Goal: Task Accomplishment & Management: Use online tool/utility

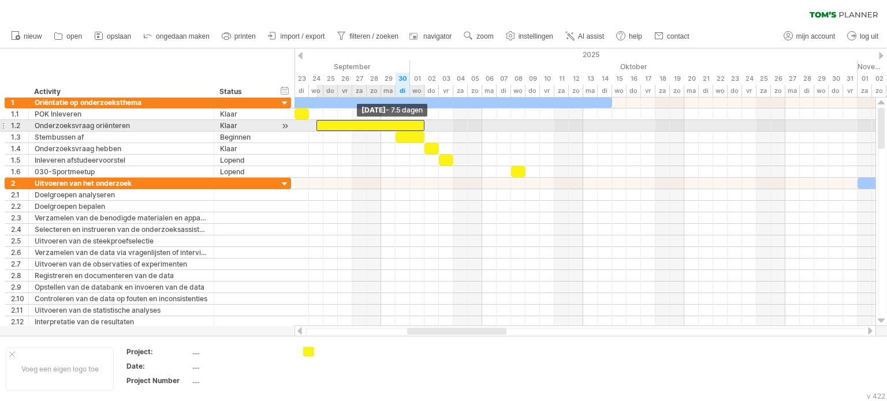
drag, startPoint x: 330, startPoint y: 127, endPoint x: 319, endPoint y: 128, distance: 11.6
click at [319, 128] on div at bounding box center [370, 125] width 109 height 11
click at [310, 127] on span at bounding box center [309, 125] width 5 height 11
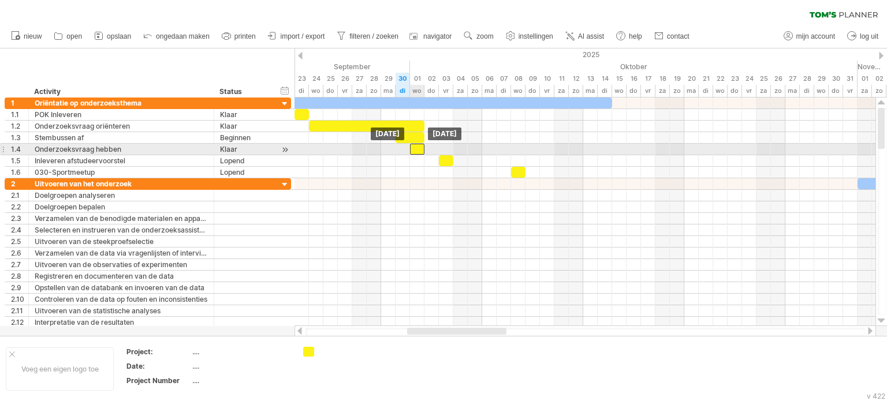
drag, startPoint x: 430, startPoint y: 150, endPoint x: 418, endPoint y: 151, distance: 12.2
click at [418, 151] on div at bounding box center [417, 149] width 14 height 11
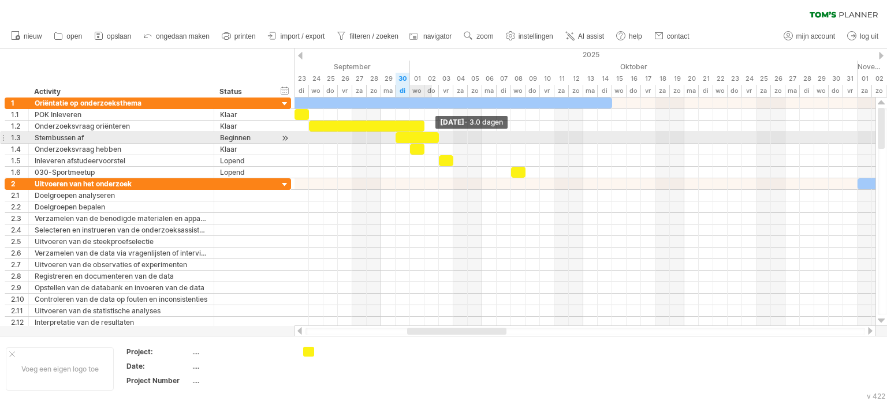
drag, startPoint x: 424, startPoint y: 136, endPoint x: 435, endPoint y: 138, distance: 11.2
click at [435, 138] on div at bounding box center [417, 137] width 43 height 11
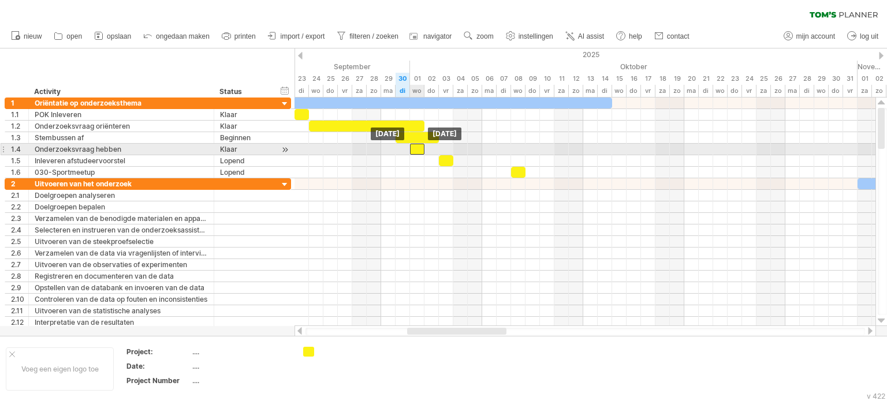
click at [420, 148] on div at bounding box center [417, 149] width 14 height 11
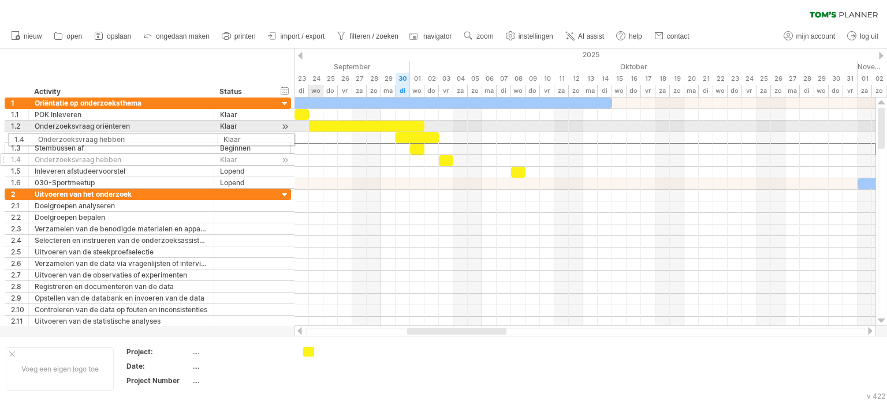
drag, startPoint x: 5, startPoint y: 147, endPoint x: 5, endPoint y: 138, distance: 9.3
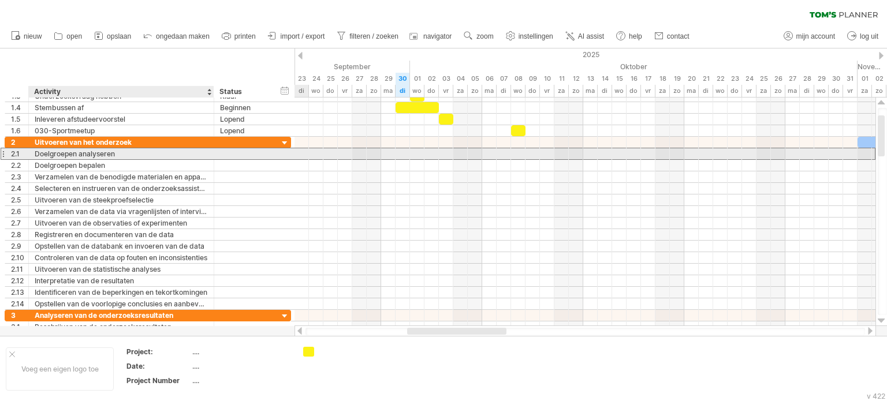
click at [121, 156] on div "Doelgroepen analyseren" at bounding box center [121, 153] width 173 height 11
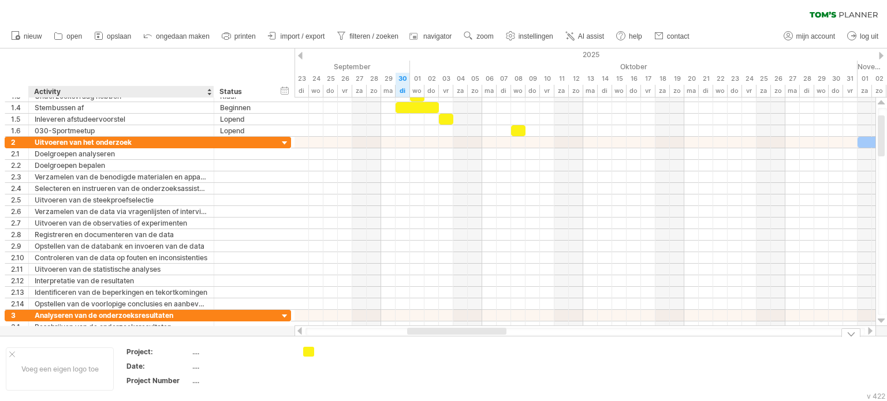
click at [193, 353] on div "...." at bounding box center [240, 352] width 97 height 10
type input "**********"
click at [199, 366] on div "...." at bounding box center [240, 366] width 97 height 10
type input "**********"
click at [307, 351] on div "Probeert verbinding te maken met [DOMAIN_NAME] Opnieuw verbonden 0% wissen filt…" at bounding box center [443, 200] width 887 height 401
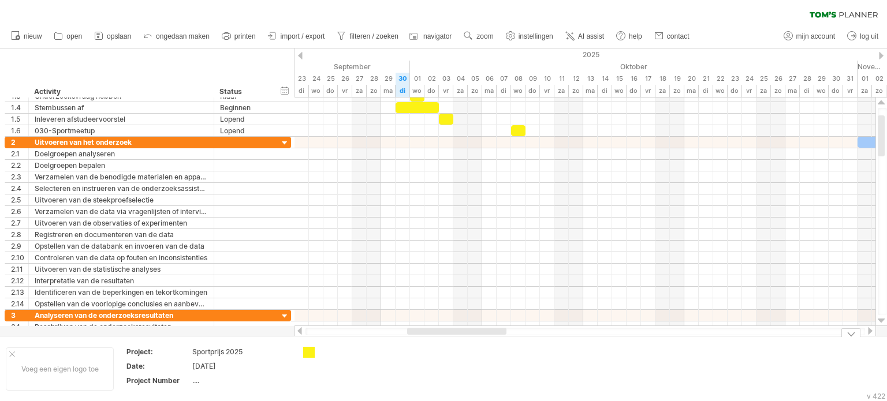
click at [311, 353] on div "Probeert verbinding te maken met [DOMAIN_NAME] Opnieuw verbonden 0% wissen filt…" at bounding box center [443, 200] width 887 height 401
click at [310, 353] on div at bounding box center [309, 352] width 12 height 11
click at [311, 351] on div "Probeert verbinding te maken met [DOMAIN_NAME] Opnieuw verbonden 0% wissen filt…" at bounding box center [443, 200] width 887 height 401
click at [311, 351] on div at bounding box center [309, 352] width 12 height 11
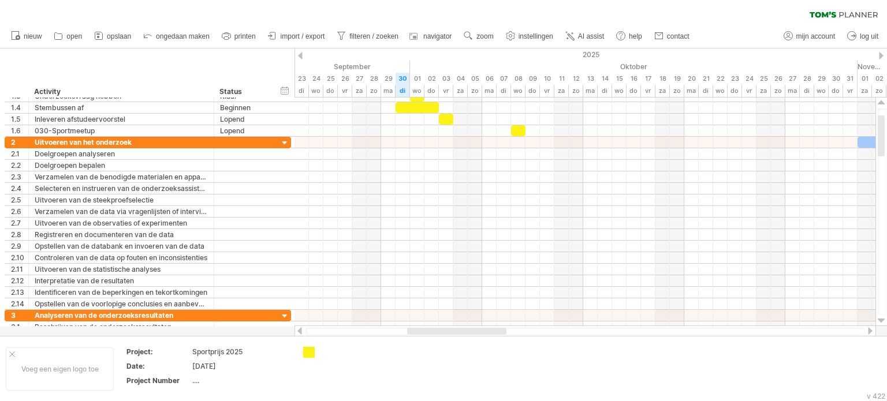
click at [311, 351] on div at bounding box center [309, 352] width 12 height 11
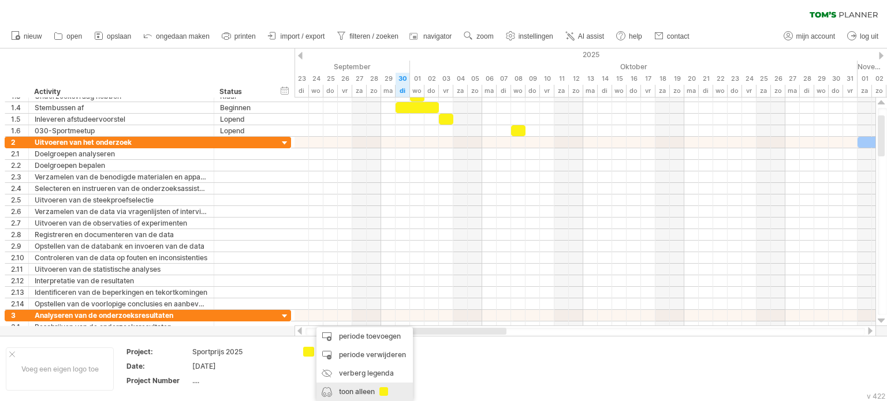
click at [369, 389] on div "toon alleen" at bounding box center [364, 392] width 96 height 18
type input "**********"
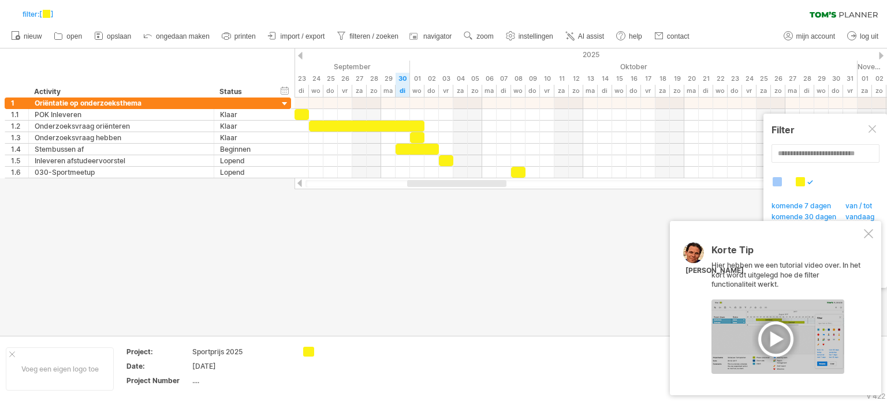
click at [872, 237] on div at bounding box center [868, 233] width 9 height 9
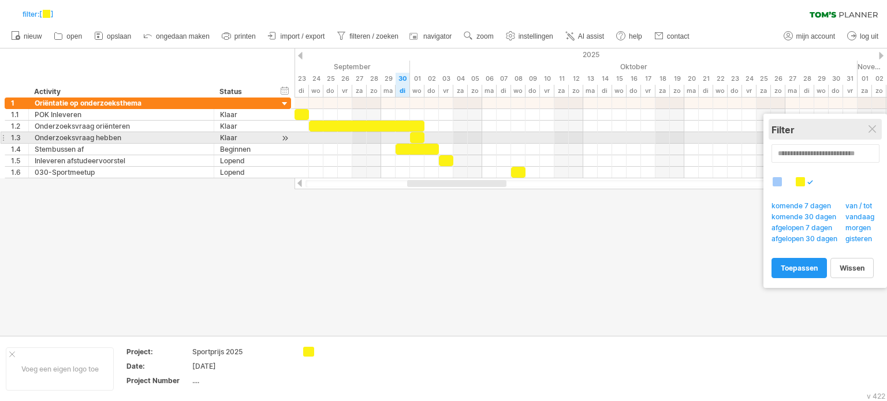
click at [871, 136] on div "Filter" at bounding box center [824, 129] width 107 height 21
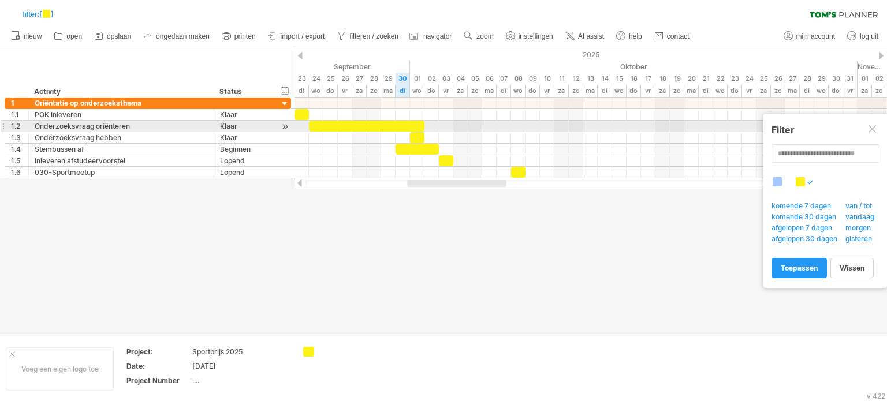
click at [872, 127] on div at bounding box center [872, 129] width 9 height 9
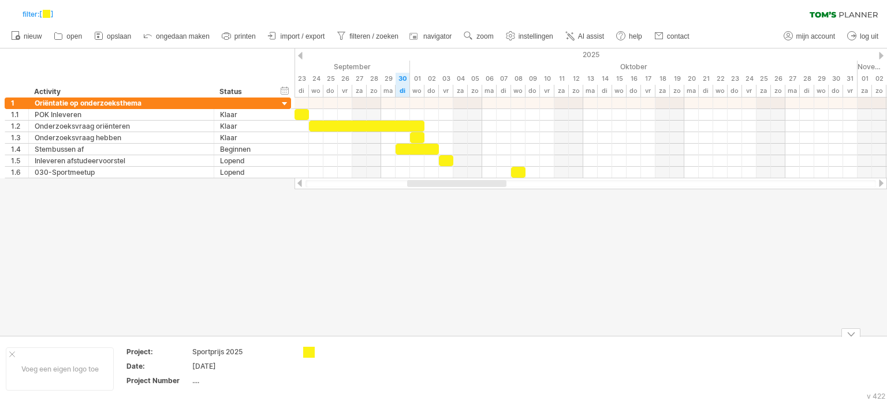
click at [314, 351] on div "Probeert verbinding te maken met [DOMAIN_NAME] Opnieuw verbonden 0% filter: [ ]…" at bounding box center [443, 200] width 887 height 401
click at [460, 357] on td at bounding box center [434, 369] width 91 height 44
click at [64, 15] on icon at bounding box center [61, 15] width 6 height 6
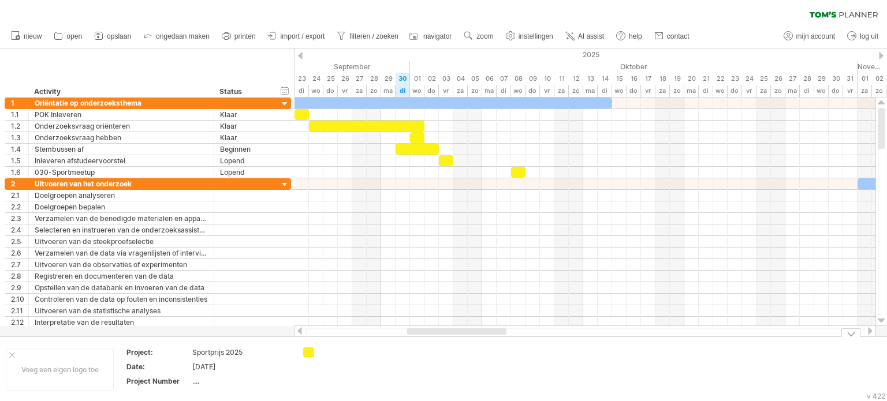
click at [291, 379] on table "Project: Sportprijs 2025 Date: [DATE] Project Number ...." at bounding box center [208, 369] width 166 height 44
click at [206, 363] on div "[DATE]" at bounding box center [240, 367] width 97 height 10
click at [197, 380] on div "...." at bounding box center [240, 382] width 97 height 10
click at [478, 373] on td at bounding box center [434, 370] width 91 height 44
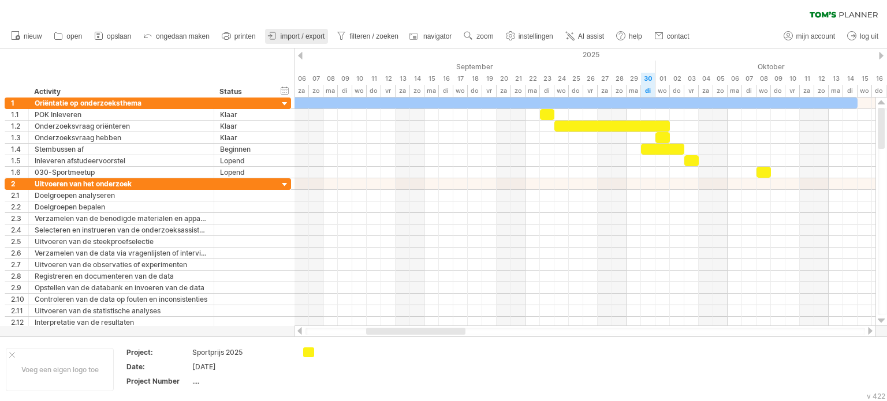
click at [313, 38] on span "import / export" at bounding box center [303, 36] width 44 height 8
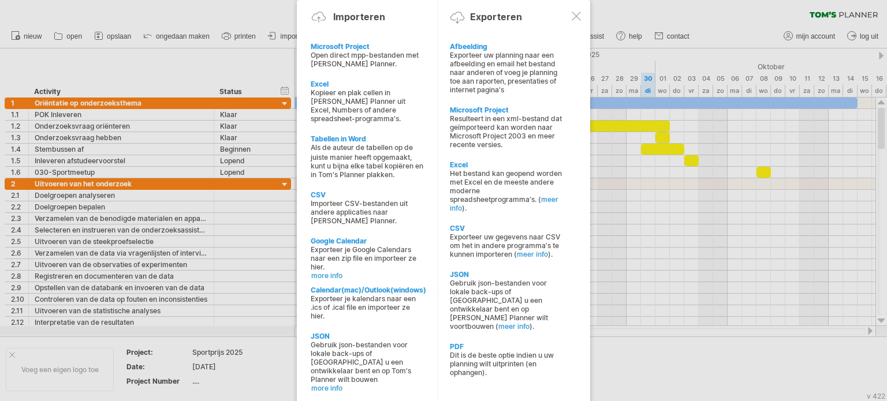
click at [619, 352] on div at bounding box center [443, 200] width 887 height 401
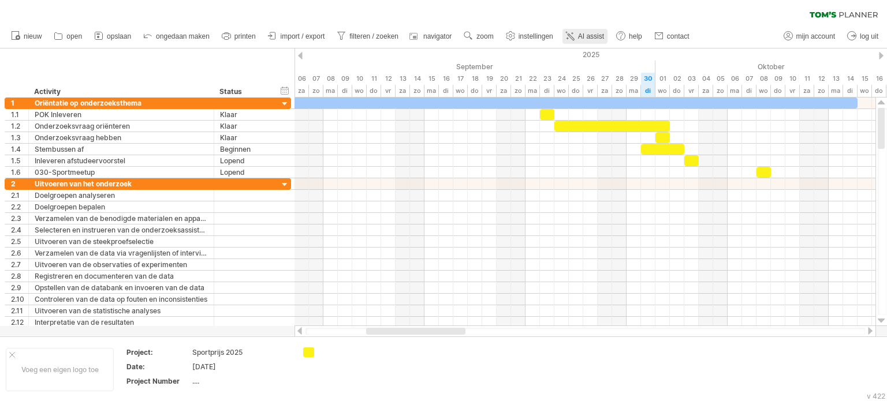
click at [589, 33] on span "AI assist" at bounding box center [591, 36] width 26 height 8
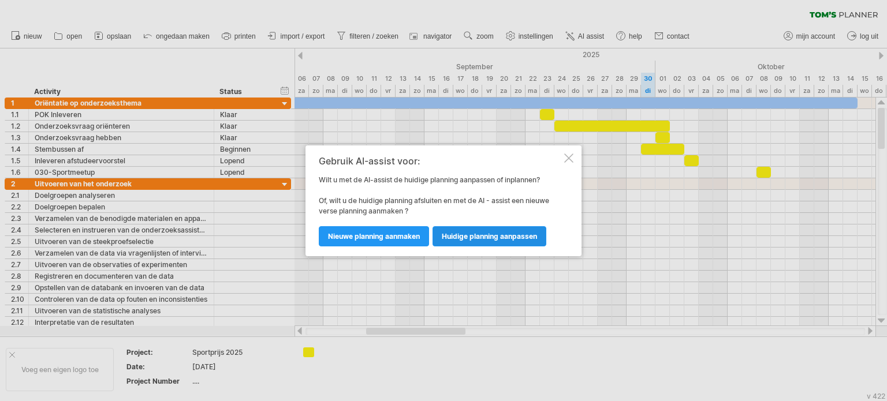
click at [493, 241] on link "huidige planning aanpassen" at bounding box center [490, 236] width 114 height 20
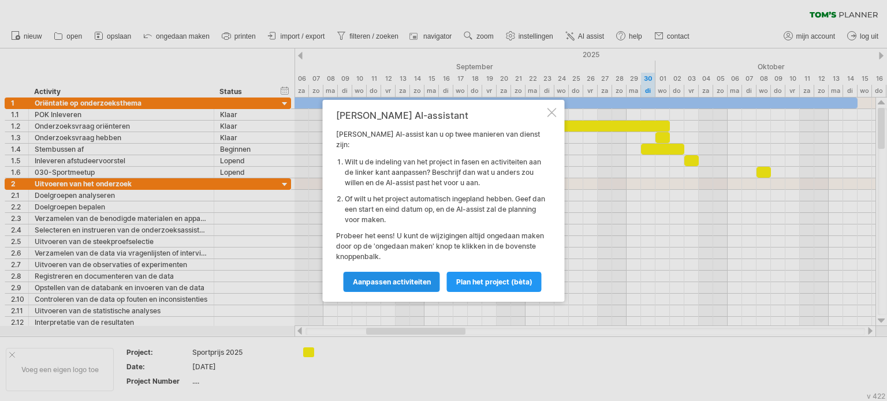
click at [409, 278] on span "Aanpassen activiteiten" at bounding box center [392, 282] width 78 height 9
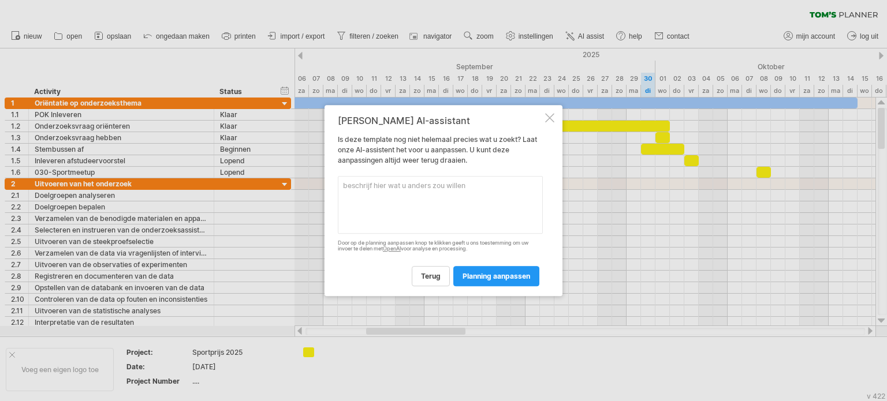
click at [453, 205] on textarea at bounding box center [440, 205] width 205 height 58
type textarea "Zet 'Sportprijs 2025' op [DATE]"
click at [482, 277] on span "planning aanpassen" at bounding box center [497, 276] width 68 height 9
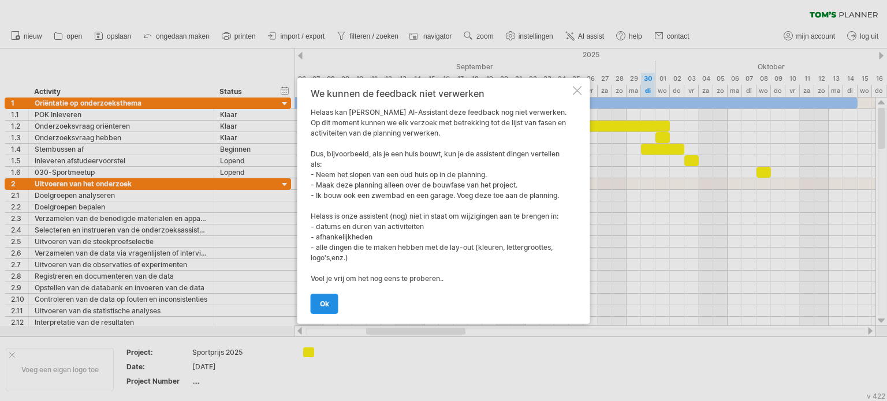
click at [320, 304] on span "ok" at bounding box center [324, 304] width 9 height 9
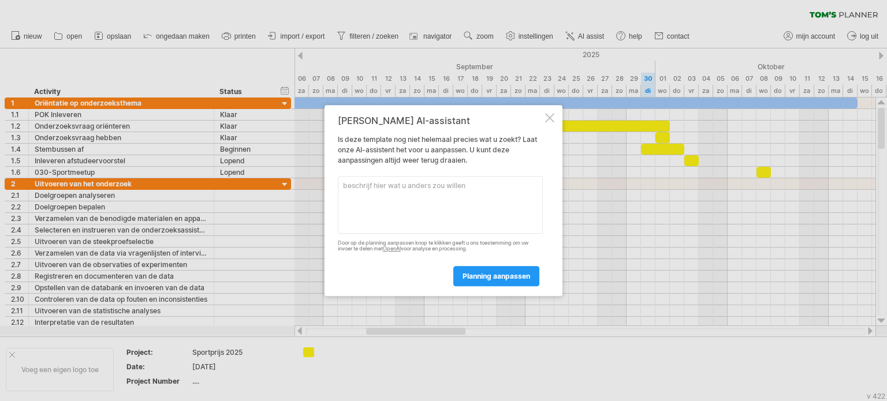
click at [549, 113] on div "[PERSON_NAME] AI-assistant Is deze template nog niet helemaal precies wat u zoe…" at bounding box center [444, 201] width 238 height 192
click at [549, 116] on div at bounding box center [549, 117] width 9 height 9
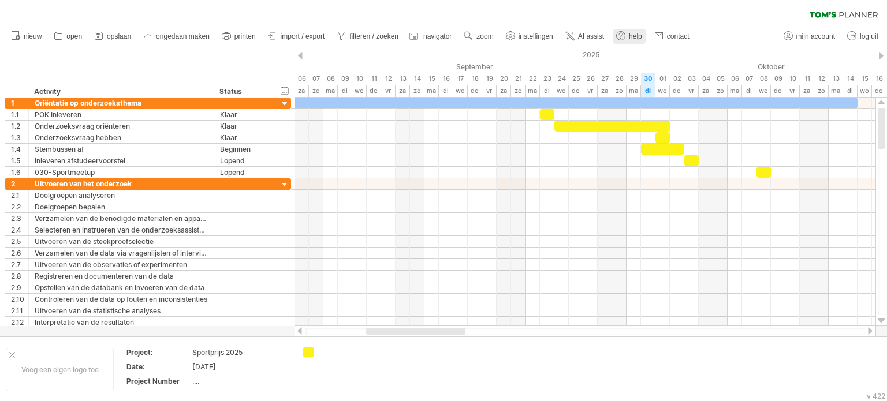
click at [621, 33] on use at bounding box center [621, 36] width 12 height 12
click at [632, 77] on div "tijdlijn instellingen" at bounding box center [651, 81] width 90 height 18
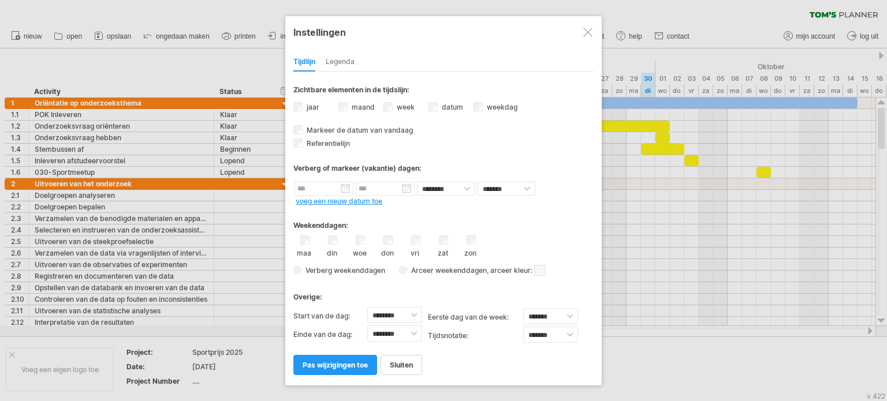
click at [583, 34] on div at bounding box center [587, 32] width 9 height 9
